Goal: Register for event/course

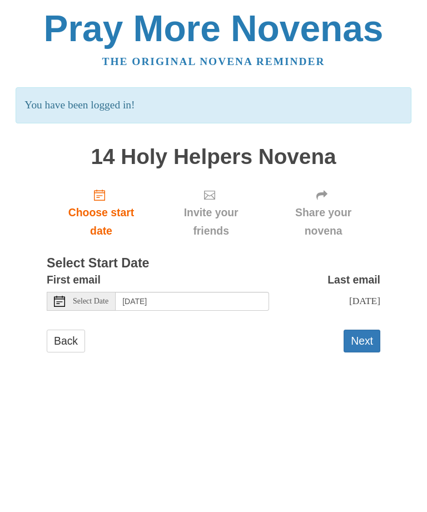
click at [103, 298] on span "Select Date" at bounding box center [91, 302] width 36 height 8
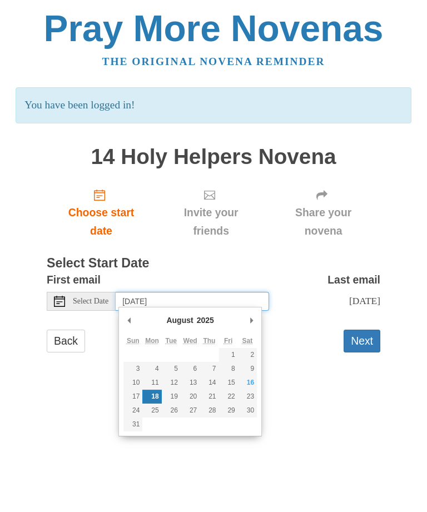
type input "Sunday, August 17th"
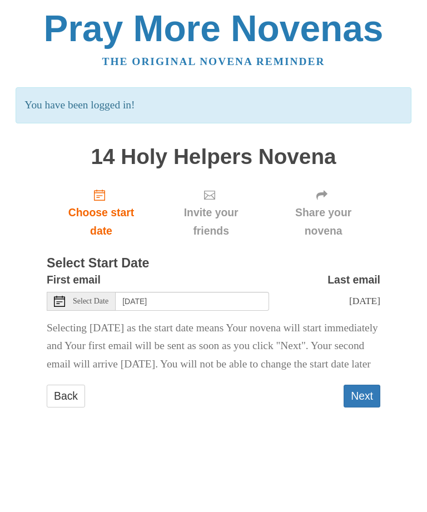
click at [372, 408] on button "Next" at bounding box center [362, 396] width 37 height 23
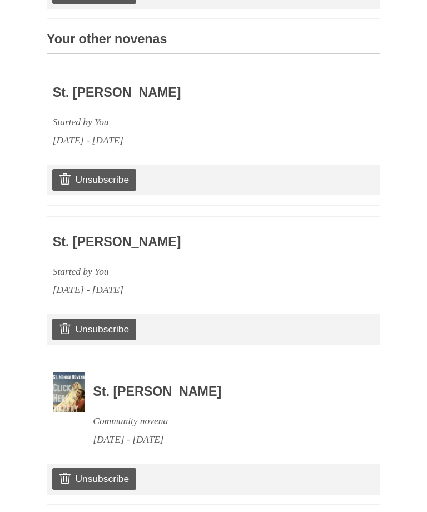
scroll to position [474, 0]
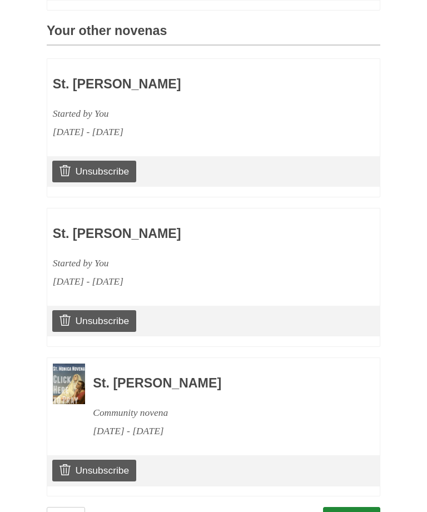
click at [353, 511] on link "Continue" at bounding box center [352, 518] width 58 height 23
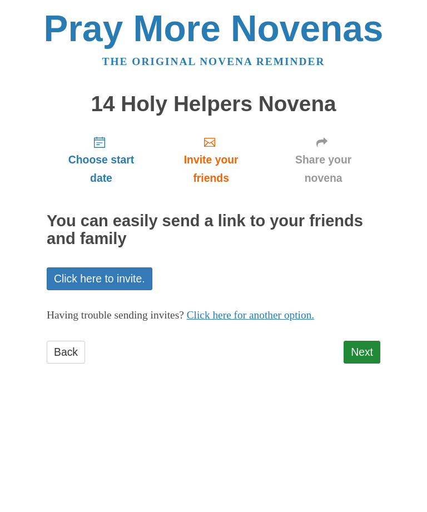
click at [368, 345] on link "Next" at bounding box center [362, 352] width 37 height 23
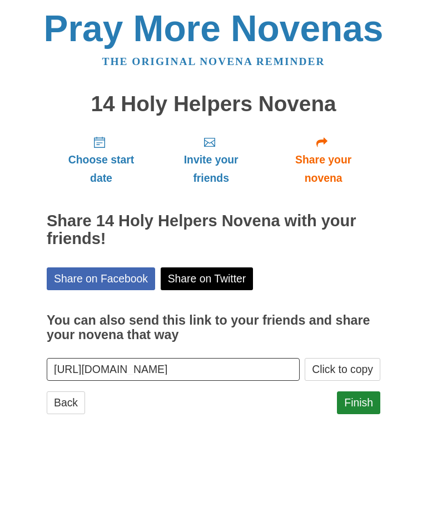
click at [364, 396] on link "Finish" at bounding box center [358, 403] width 43 height 23
